Goal: Task Accomplishment & Management: Manage account settings

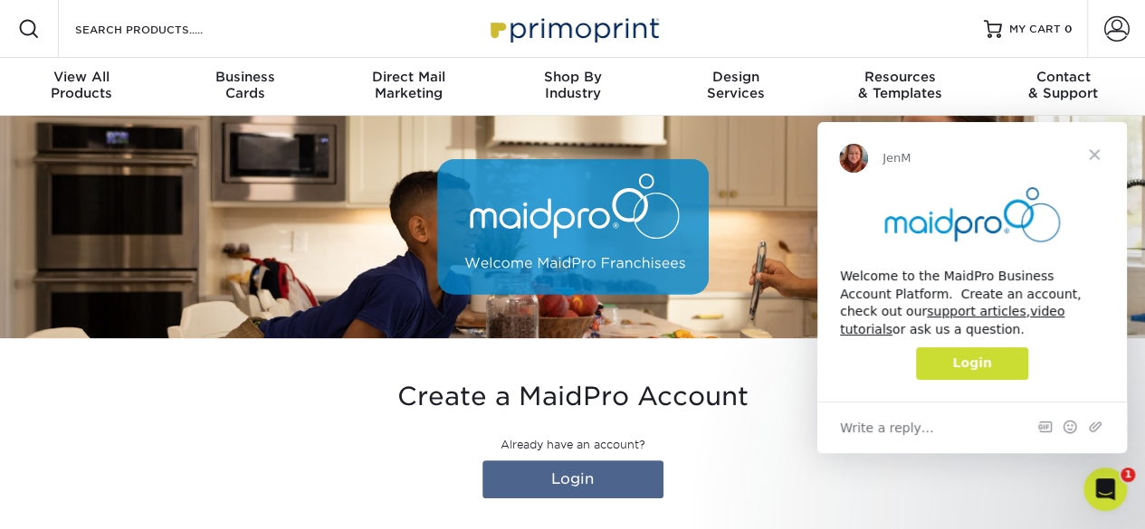
drag, startPoint x: 1747, startPoint y: 136, endPoint x: 1088, endPoint y: 153, distance: 658.9
click at [1088, 153] on span "Close" at bounding box center [1093, 154] width 65 height 65
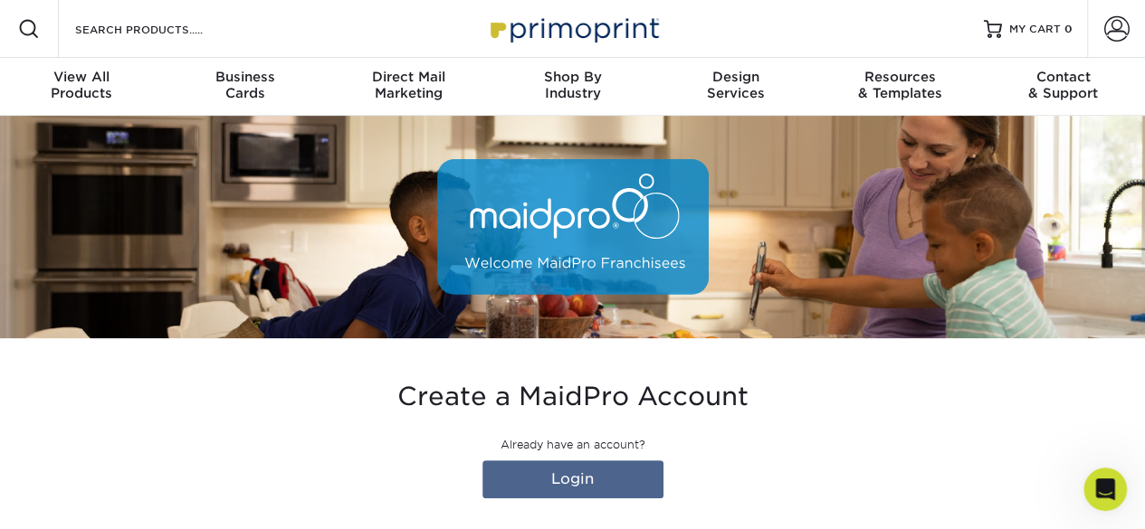
type input "[EMAIL_ADDRESS][DOMAIN_NAME]"
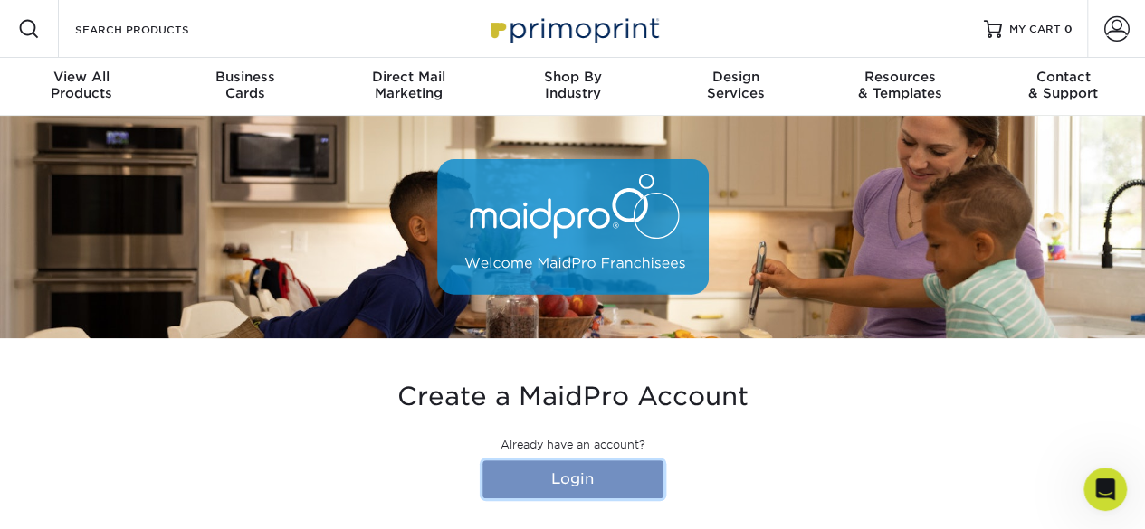
drag, startPoint x: 614, startPoint y: 8, endPoint x: 581, endPoint y: 480, distance: 472.6
click at [581, 480] on link "Login" at bounding box center [572, 480] width 181 height 38
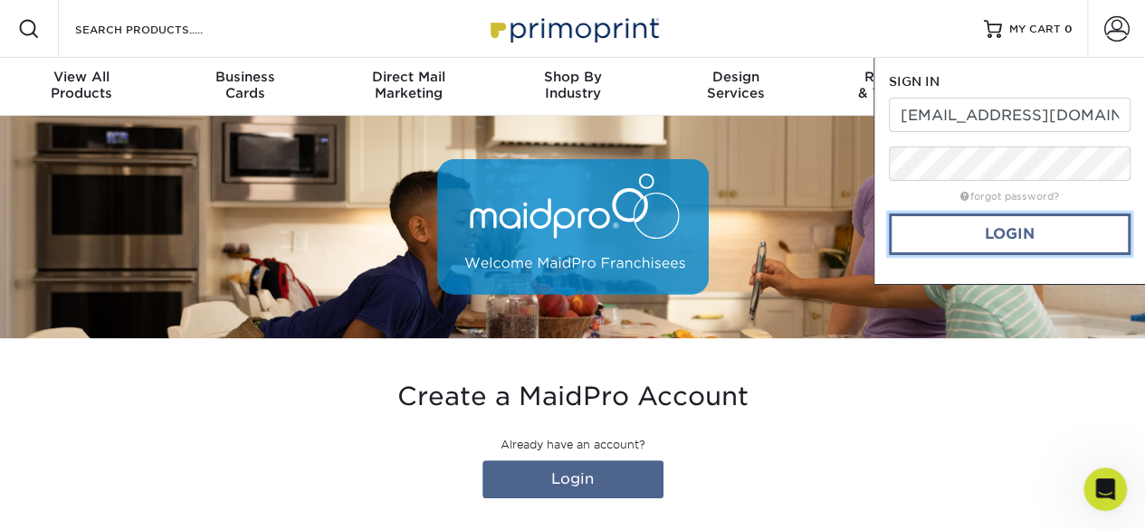
click at [995, 231] on link "Login" at bounding box center [1010, 235] width 242 height 42
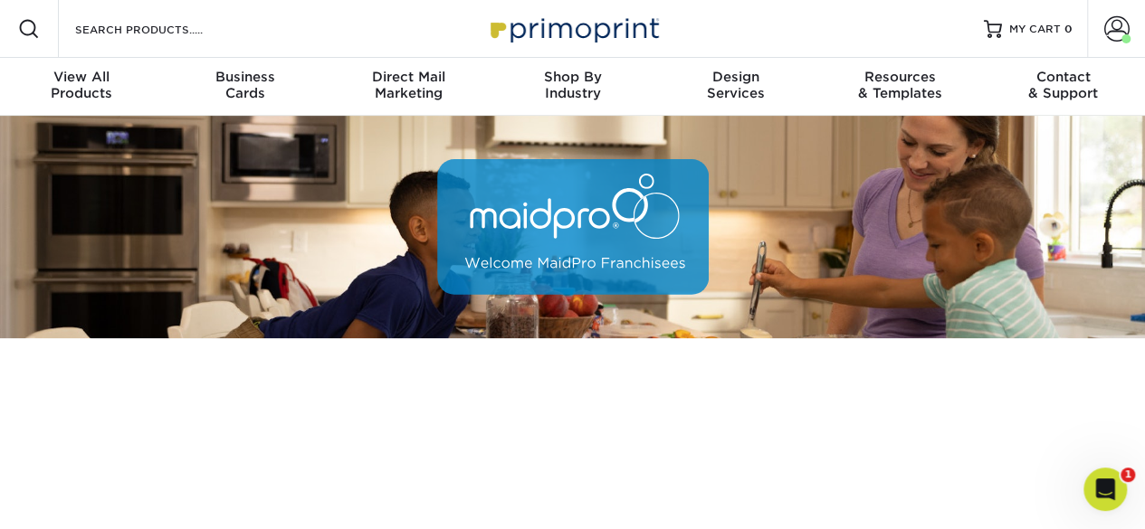
drag, startPoint x: 976, startPoint y: 0, endPoint x: 870, endPoint y: 12, distance: 107.4
click at [878, 14] on div "Resources Menu Search Products Account Welcome, Lara Business Account MaidPro P…" at bounding box center [572, 29] width 1145 height 58
click at [1117, 32] on span at bounding box center [1116, 28] width 25 height 25
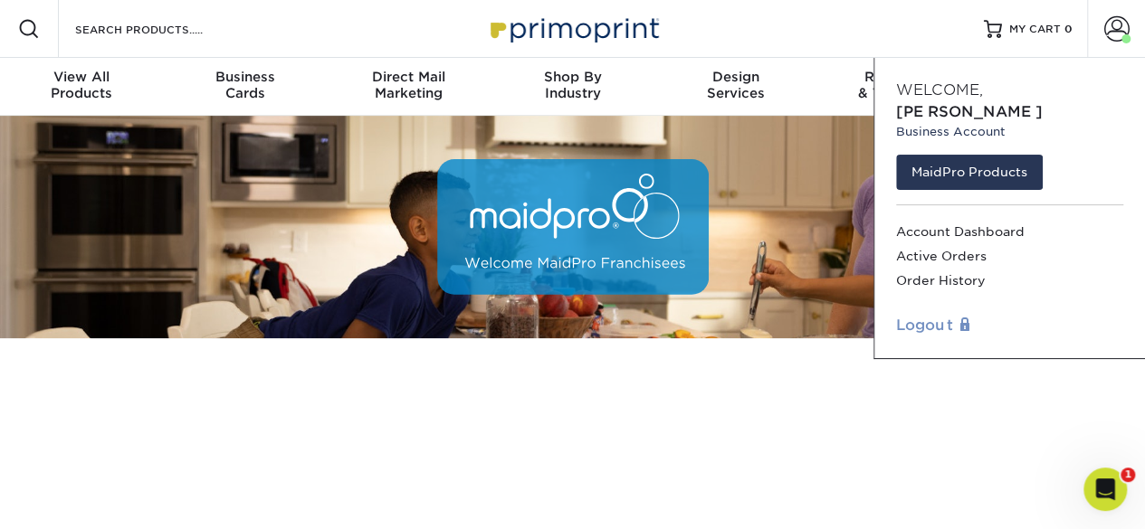
click at [930, 315] on link "Logout" at bounding box center [1009, 326] width 227 height 22
